Goal: Book appointment/travel/reservation

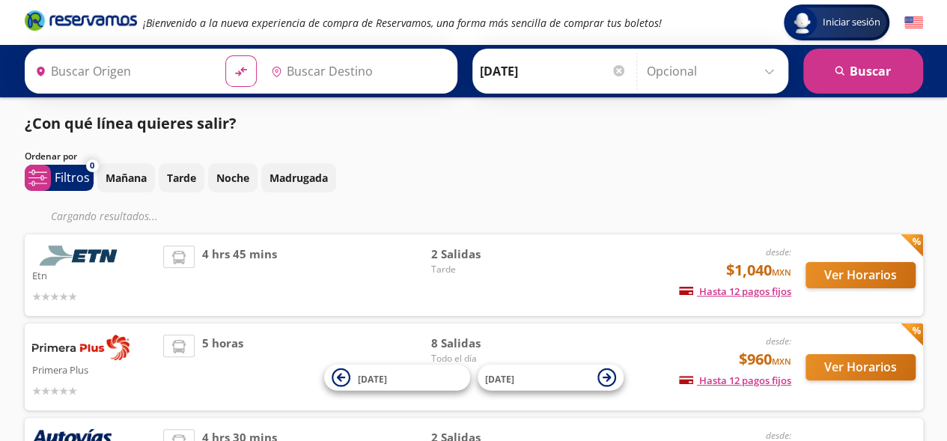
type input "[GEOGRAPHIC_DATA], [GEOGRAPHIC_DATA]"
type input "Atlacomulco, [GEOGRAPHIC_DATA]"
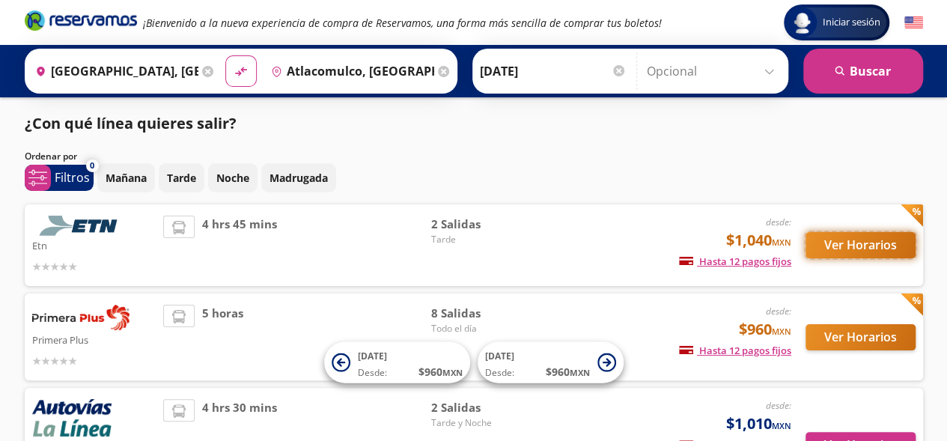
click at [849, 243] on button "Ver Horarios" at bounding box center [861, 245] width 110 height 26
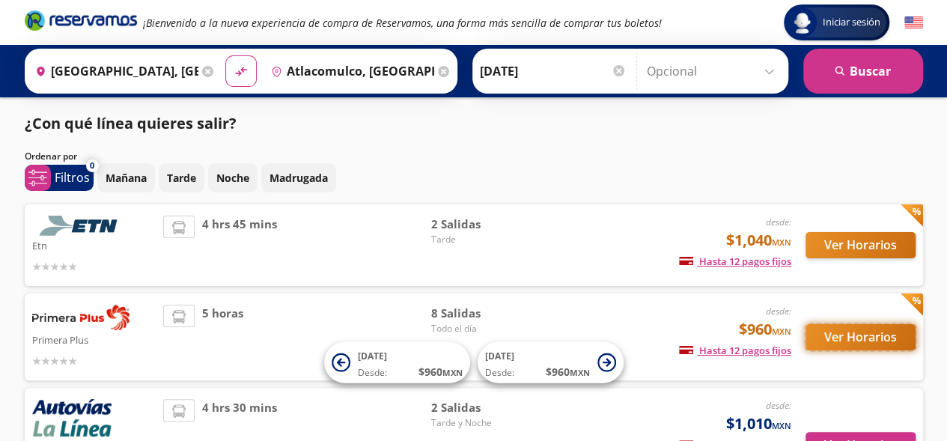
click at [862, 343] on button "Ver Horarios" at bounding box center [861, 337] width 110 height 26
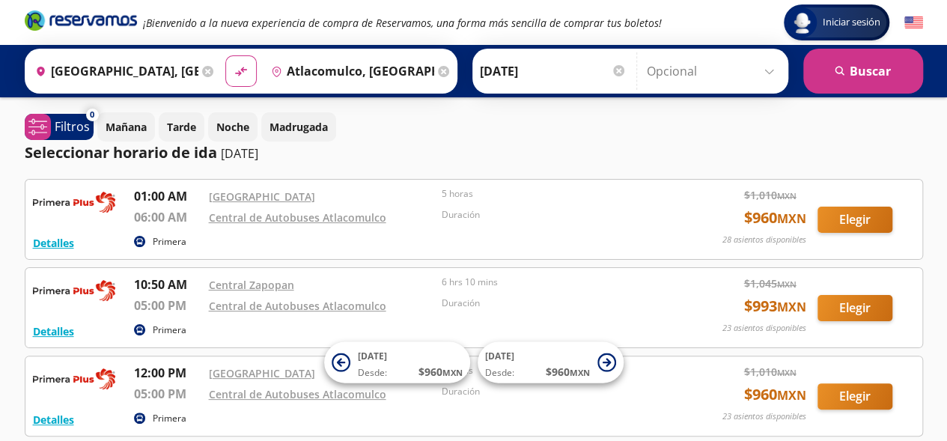
scroll to position [75, 0]
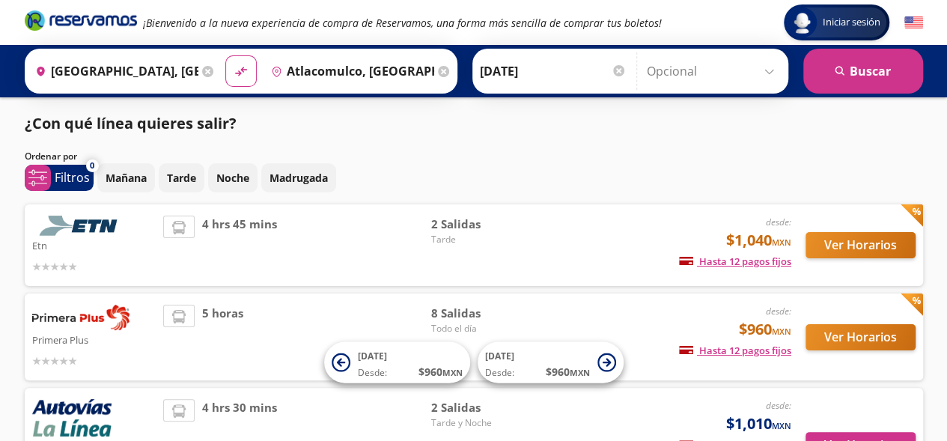
scroll to position [127, 0]
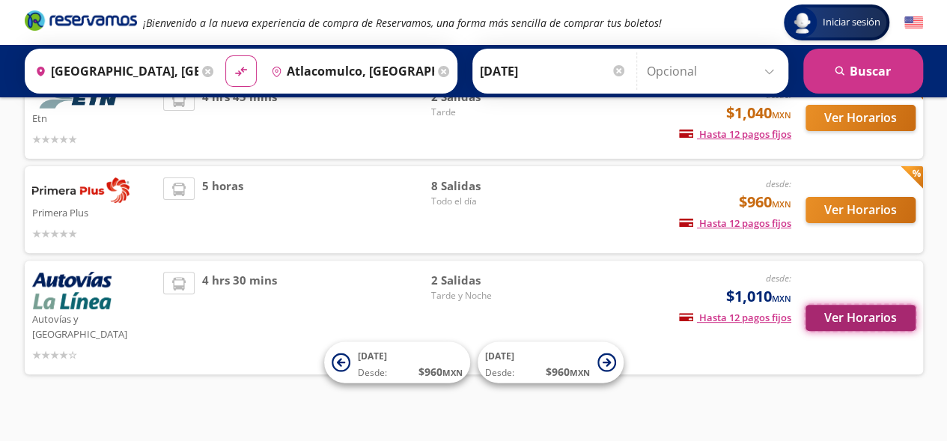
click at [850, 312] on button "Ver Horarios" at bounding box center [861, 318] width 110 height 26
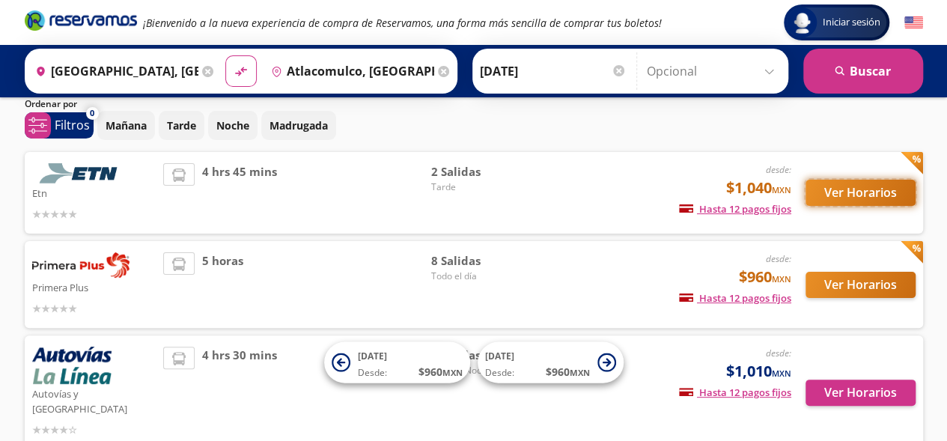
click at [845, 196] on button "Ver Horarios" at bounding box center [861, 193] width 110 height 26
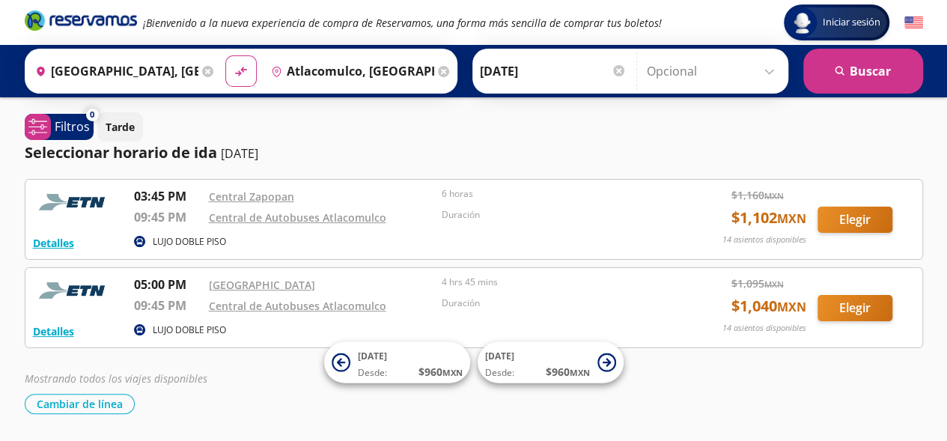
scroll to position [52, 0]
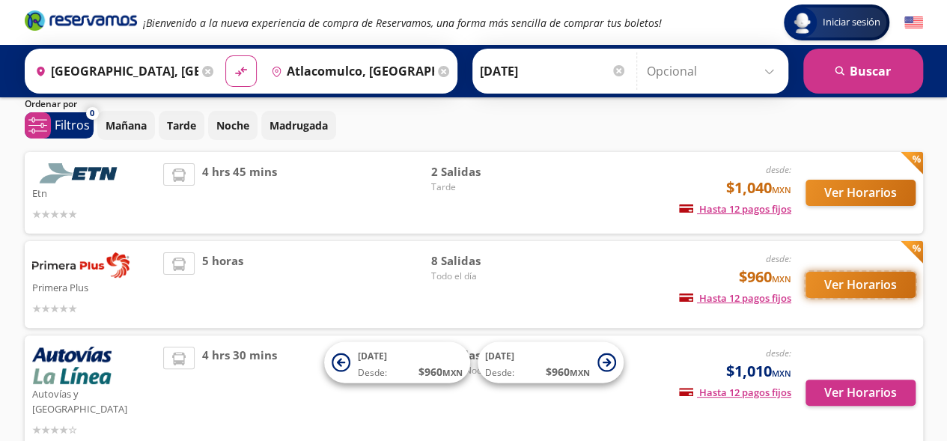
click at [856, 286] on button "Ver Horarios" at bounding box center [861, 285] width 110 height 26
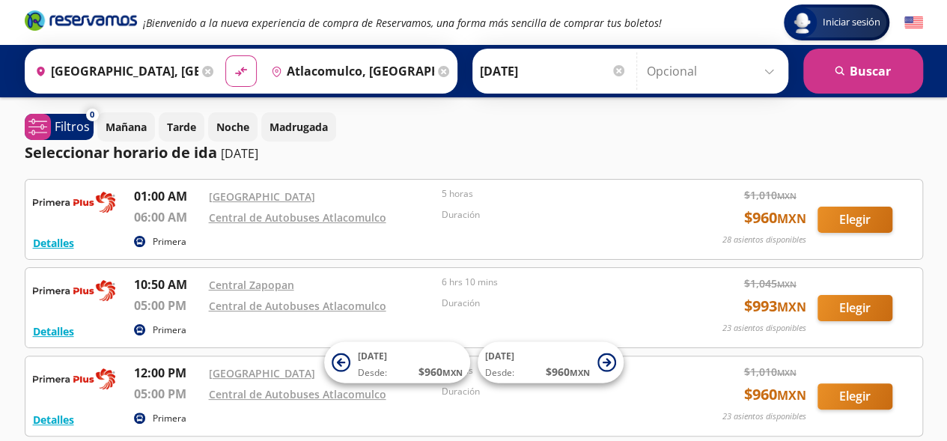
scroll to position [52, 0]
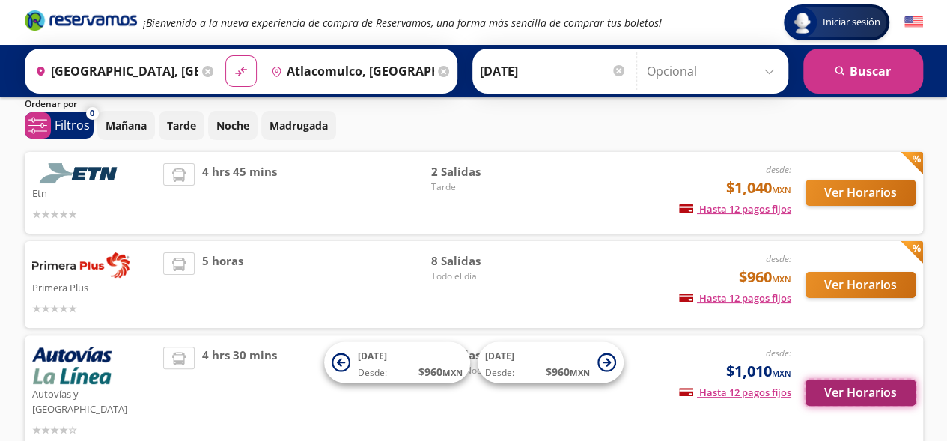
click at [840, 389] on button "Ver Horarios" at bounding box center [861, 393] width 110 height 26
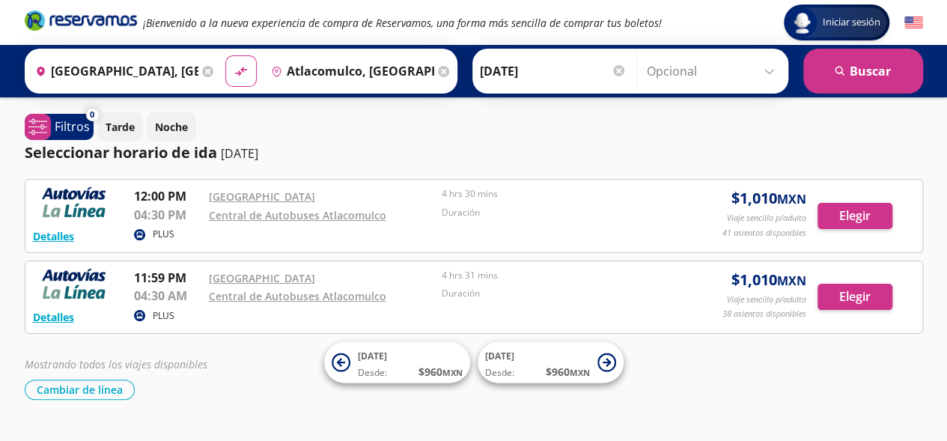
scroll to position [52, 0]
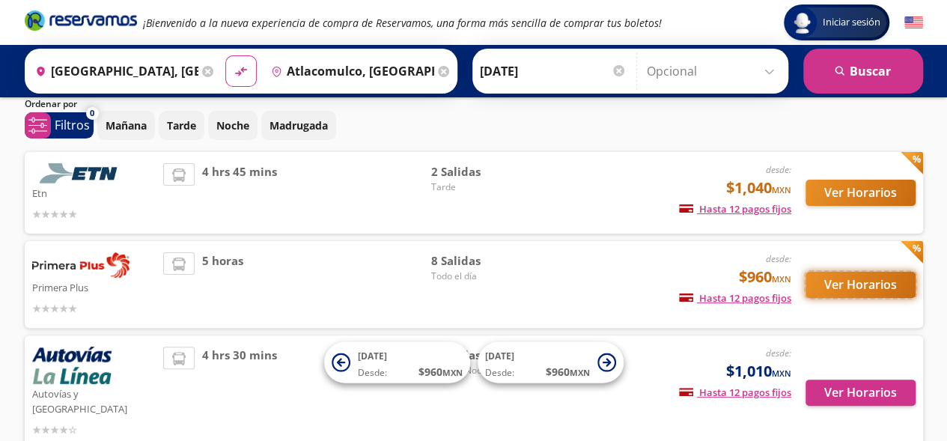
click at [855, 287] on button "Ver Horarios" at bounding box center [861, 285] width 110 height 26
